Goal: Obtain resource: Obtain resource

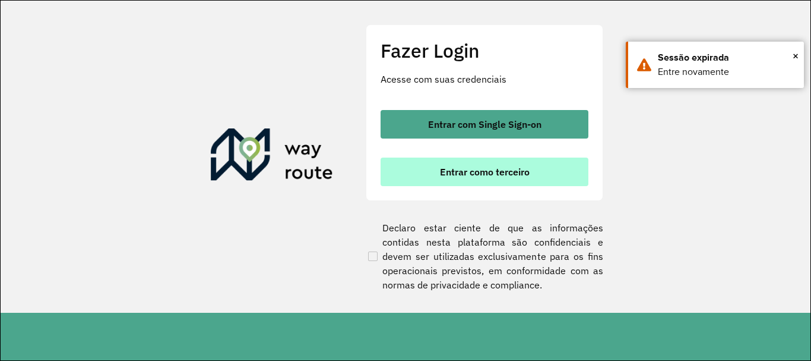
click at [445, 180] on button "Entrar como terceiro" at bounding box center [485, 171] width 208 height 29
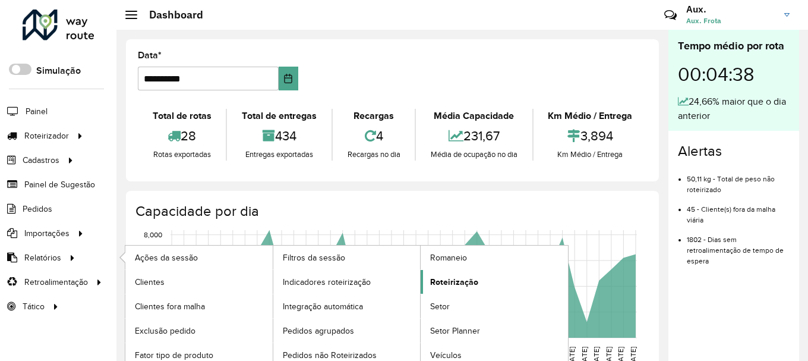
click at [467, 282] on span "Roteirização" at bounding box center [454, 282] width 48 height 12
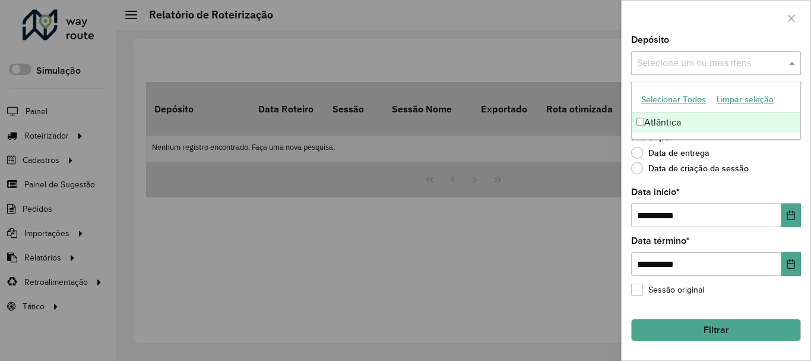
click at [712, 69] on input "text" at bounding box center [710, 63] width 152 height 14
click at [697, 125] on div "Atlântica" at bounding box center [716, 122] width 169 height 20
click at [795, 208] on button "Choose Date" at bounding box center [792, 215] width 20 height 24
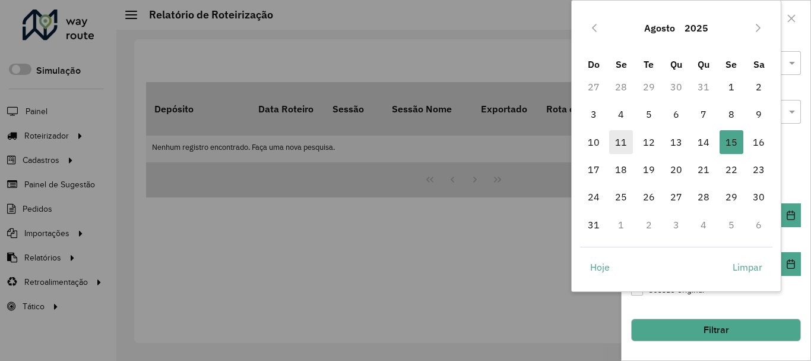
click at [621, 141] on span "11" at bounding box center [621, 142] width 24 height 24
type input "**********"
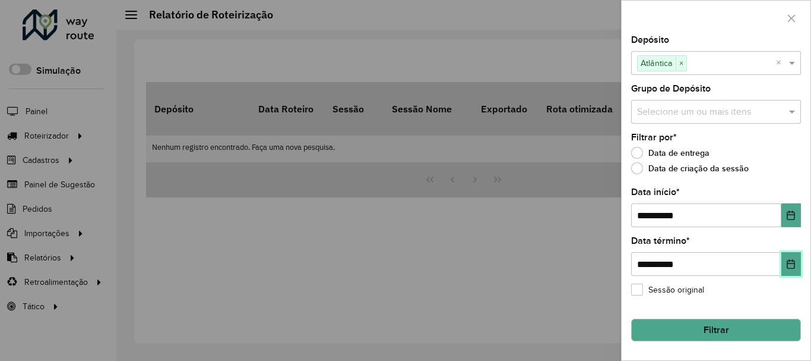
click at [793, 252] on button "Choose Date" at bounding box center [792, 264] width 20 height 24
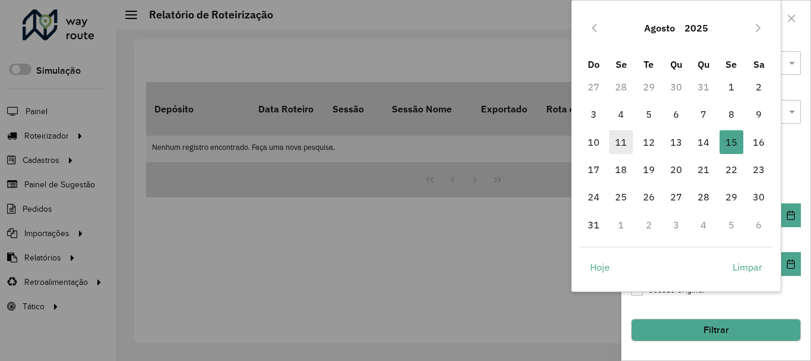
click at [628, 134] on span "11" at bounding box center [621, 142] width 24 height 24
type input "**********"
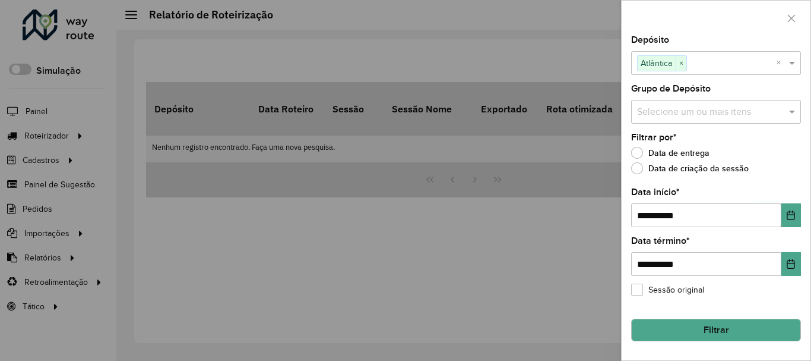
drag, startPoint x: 765, startPoint y: 321, endPoint x: 759, endPoint y: 322, distance: 6.1
click at [764, 321] on button "Filtrar" at bounding box center [716, 329] width 170 height 23
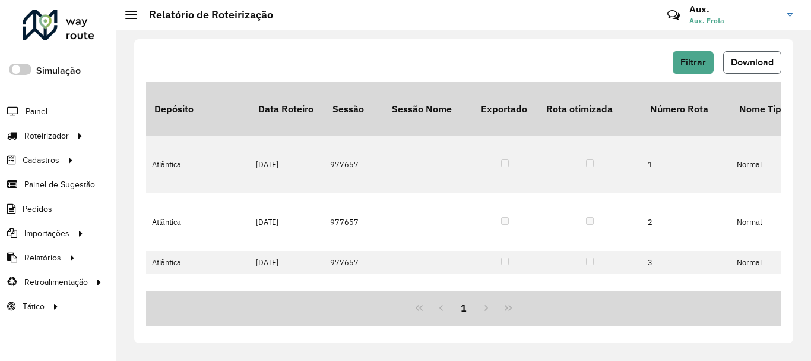
click at [737, 62] on span "Download" at bounding box center [752, 62] width 43 height 10
click at [687, 58] on span "Filtrar" at bounding box center [694, 62] width 26 height 10
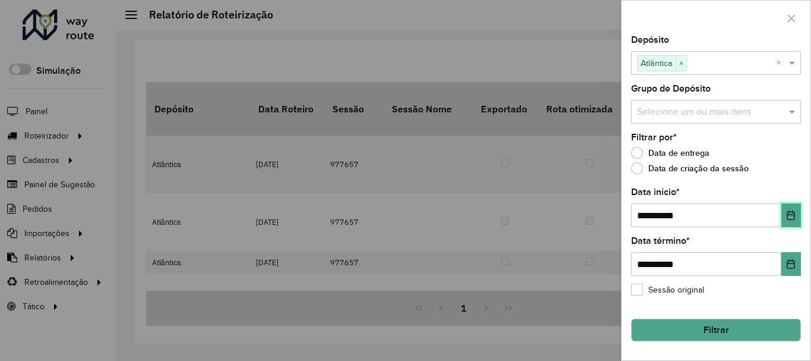
click at [792, 225] on button "Choose Date" at bounding box center [792, 215] width 20 height 24
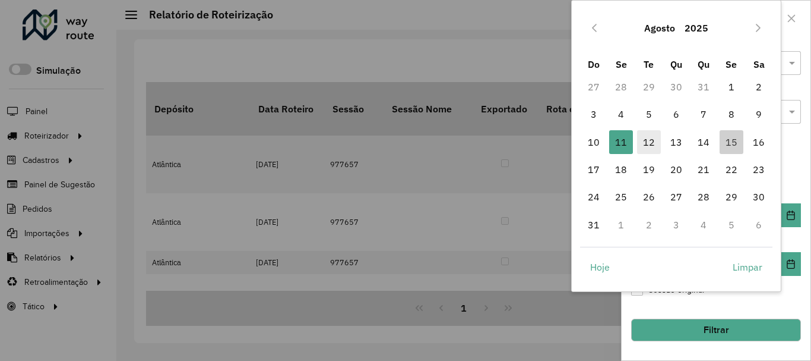
click at [653, 140] on span "12" at bounding box center [649, 142] width 24 height 24
type input "**********"
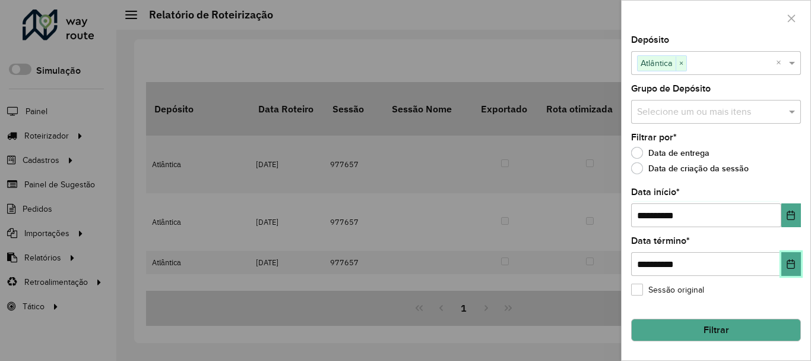
click at [792, 263] on icon "Choose Date" at bounding box center [791, 264] width 10 height 10
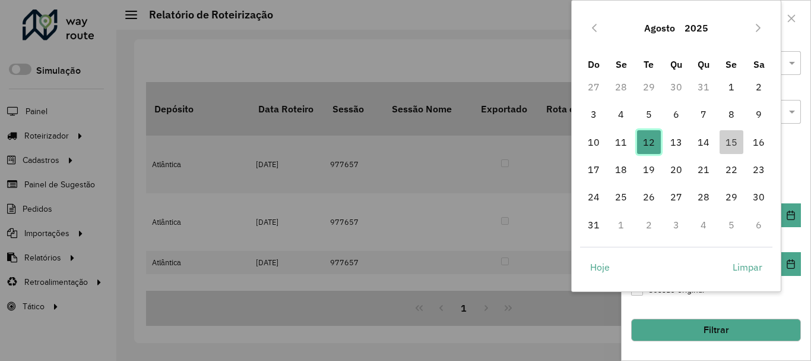
click at [654, 143] on span "12" at bounding box center [649, 142] width 24 height 24
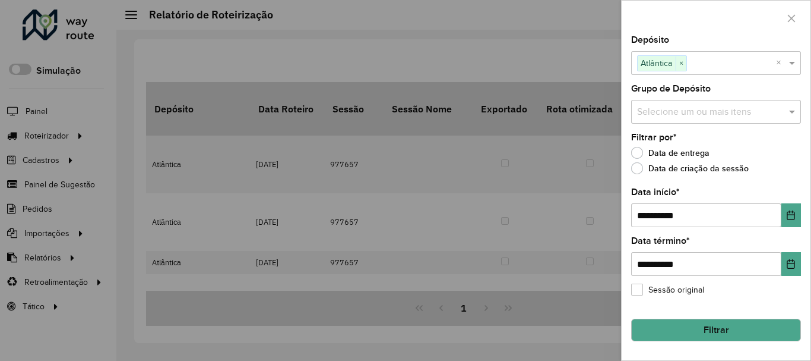
click at [762, 329] on button "Filtrar" at bounding box center [716, 329] width 170 height 23
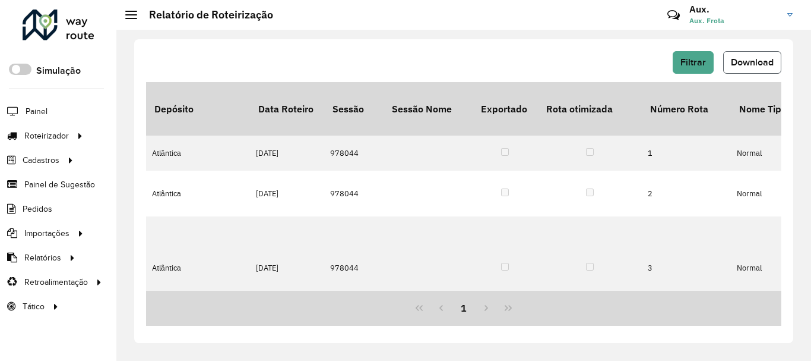
click at [745, 59] on span "Download" at bounding box center [752, 62] width 43 height 10
click at [696, 58] on span "Filtrar" at bounding box center [694, 62] width 26 height 10
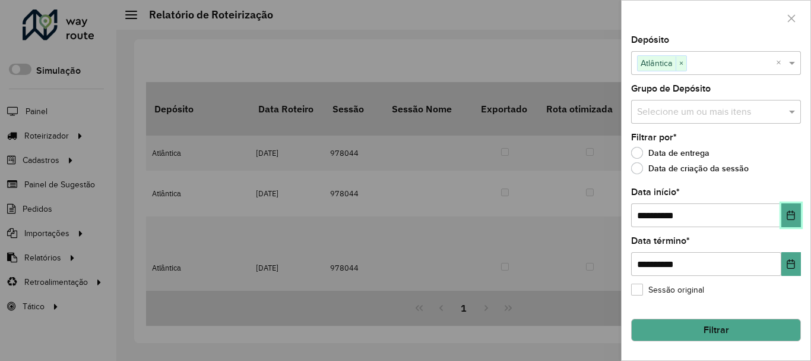
click at [786, 211] on button "Choose Date" at bounding box center [792, 215] width 20 height 24
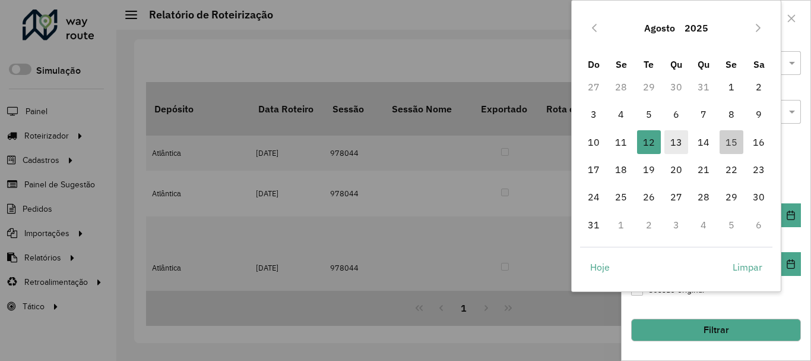
click at [676, 147] on span "13" at bounding box center [677, 142] width 24 height 24
type input "**********"
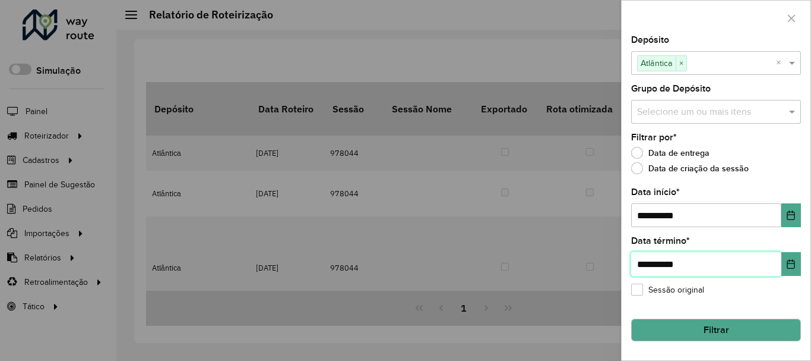
click at [780, 266] on input "**********" at bounding box center [706, 264] width 150 height 24
click at [782, 257] on button "Choose Date" at bounding box center [792, 264] width 20 height 24
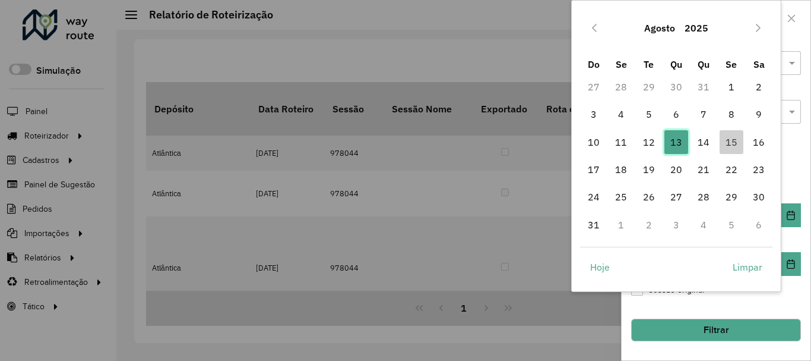
click at [681, 142] on span "13" at bounding box center [677, 142] width 24 height 24
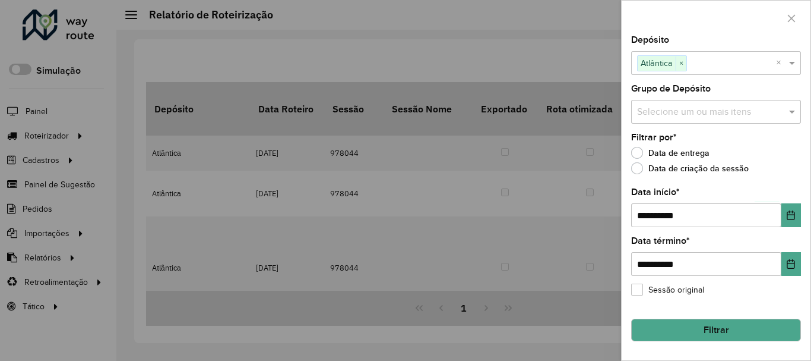
click at [733, 328] on button "Filtrar" at bounding box center [716, 329] width 170 height 23
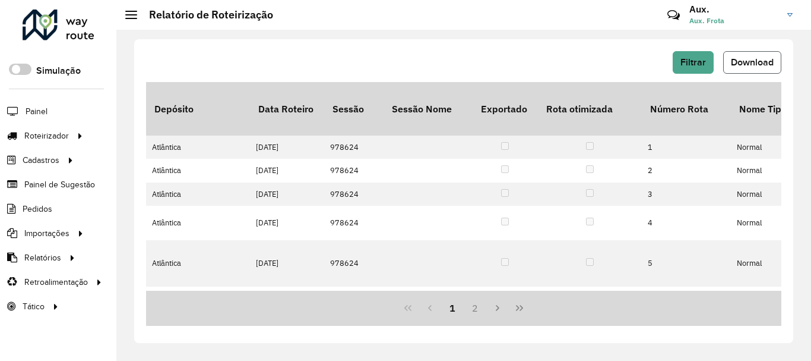
click at [740, 62] on span "Download" at bounding box center [752, 62] width 43 height 10
click at [702, 61] on span "Filtrar" at bounding box center [694, 62] width 26 height 10
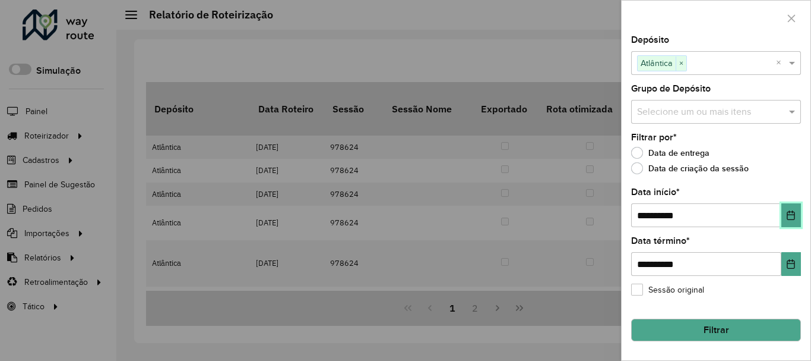
click at [792, 210] on button "Choose Date" at bounding box center [792, 215] width 20 height 24
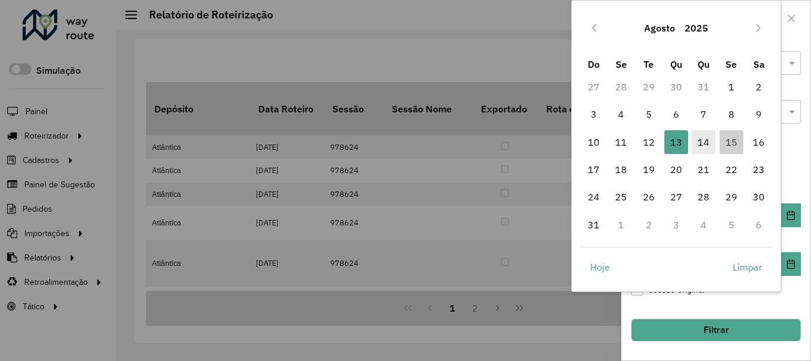
click at [704, 143] on span "14" at bounding box center [704, 142] width 24 height 24
type input "**********"
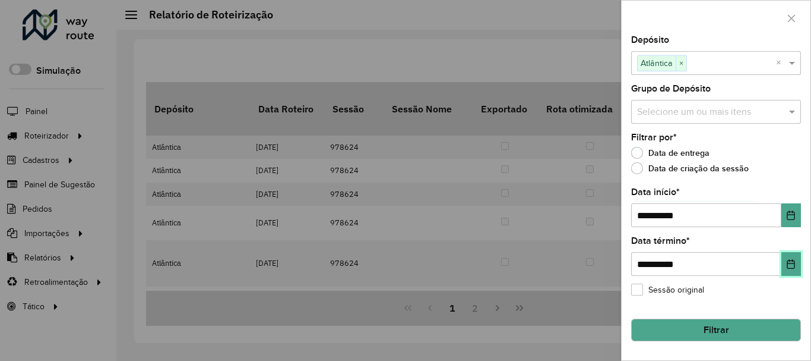
click at [791, 258] on button "Choose Date" at bounding box center [792, 264] width 20 height 24
click at [686, 301] on div "**********" at bounding box center [716, 198] width 189 height 324
click at [705, 327] on button "Filtrar" at bounding box center [716, 329] width 170 height 23
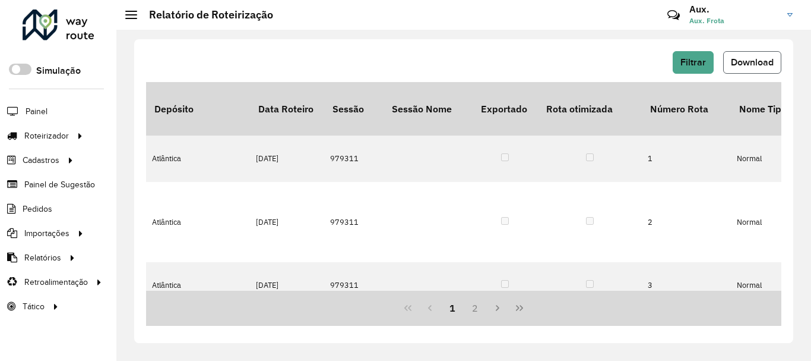
click at [745, 55] on button "Download" at bounding box center [752, 62] width 58 height 23
